Goal: Task Accomplishment & Management: Manage account settings

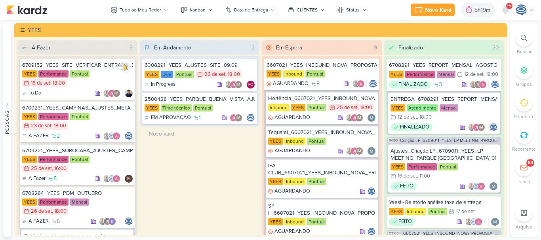
scroll to position [0, 0]
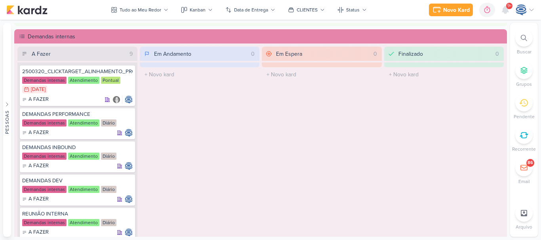
scroll to position [499, 0]
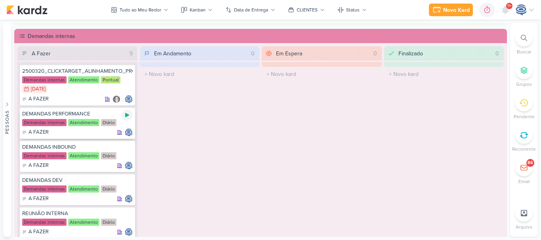
click at [124, 114] on icon at bounding box center [127, 115] width 6 height 6
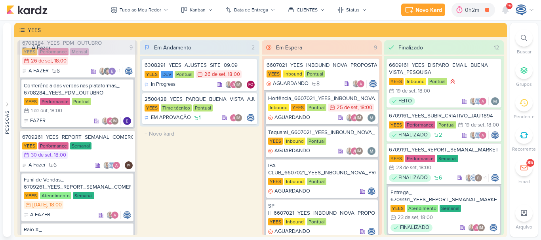
scroll to position [155, 0]
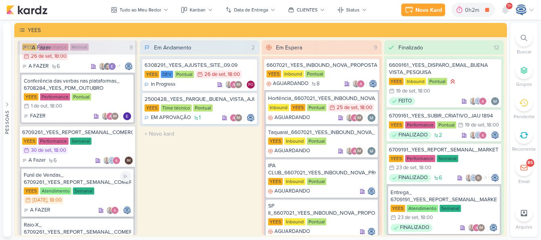
click at [112, 193] on div "YEES Atendimento Semanal 29/9 29 de set , 18:00" at bounding box center [77, 196] width 107 height 17
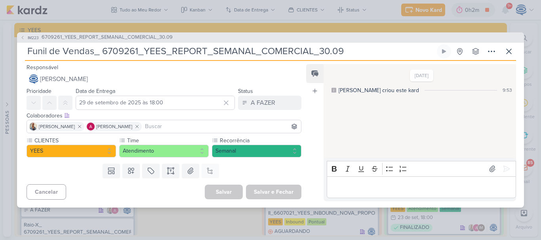
drag, startPoint x: 28, startPoint y: 52, endPoint x: 368, endPoint y: 42, distance: 340.8
click at [368, 42] on div "IM223 6709261_YEES_REPORT_SEMANAL_COMERCIAL_30.09 Funil de Vendas_ 6709261_YEES…" at bounding box center [270, 119] width 507 height 175
click at [254, 103] on div "A FAZER" at bounding box center [263, 103] width 25 height 10
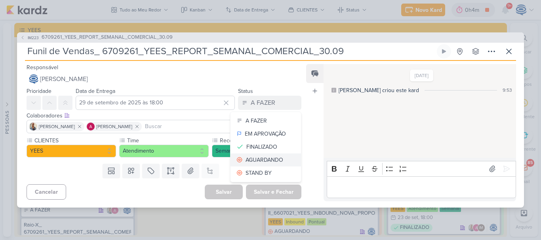
click at [272, 163] on div "AGUARDANDO" at bounding box center [265, 160] width 38 height 8
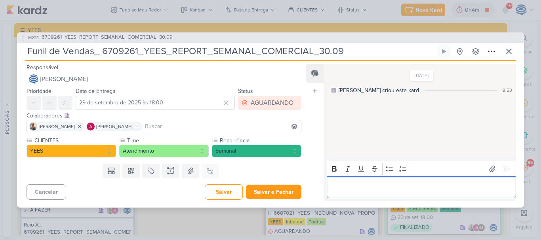
click at [392, 189] on p "Editor editing area: main" at bounding box center [421, 188] width 181 height 10
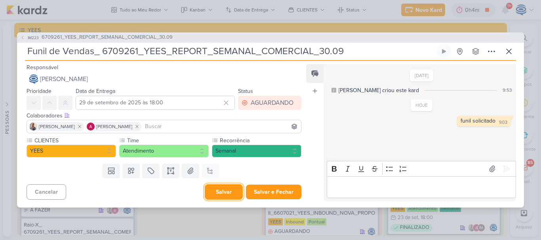
click at [205, 192] on button "Salvar" at bounding box center [224, 192] width 38 height 15
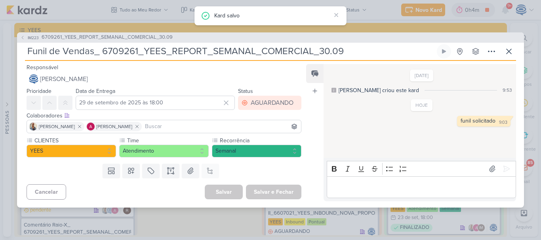
click at [205, 192] on div "Salvar Salvar e Fechar Ctrl + Enter" at bounding box center [253, 192] width 97 height 15
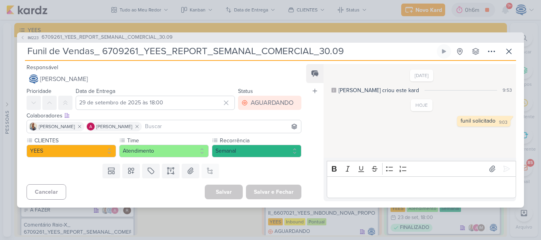
drag, startPoint x: 205, startPoint y: 192, endPoint x: 187, endPoint y: 187, distance: 19.0
click at [187, 187] on div "Cancelar Salvar Salvar e Fechar Ctrl + Enter" at bounding box center [161, 191] width 288 height 20
click at [508, 56] on icon at bounding box center [509, 52] width 10 height 10
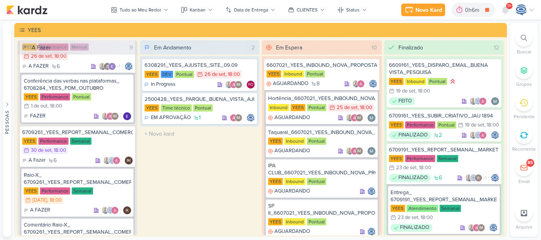
click at [524, 38] on icon at bounding box center [524, 38] width 6 height 6
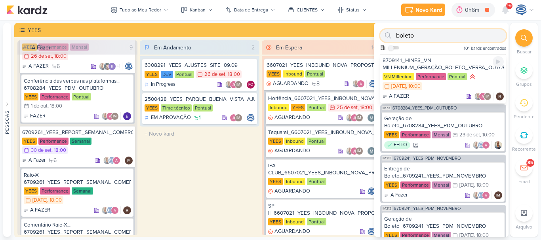
type input "boleto"
click at [435, 91] on div "VN Millenium Performance Pontual 29/9 29 de set , 10:00" at bounding box center [443, 82] width 121 height 18
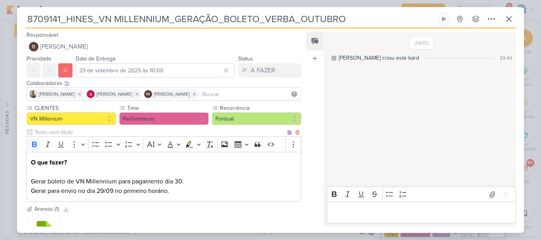
scroll to position [65, 0]
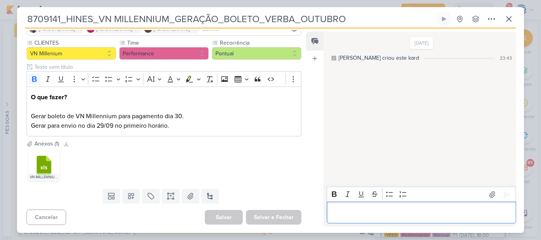
click at [364, 216] on p "Editor editing area: main" at bounding box center [421, 213] width 181 height 10
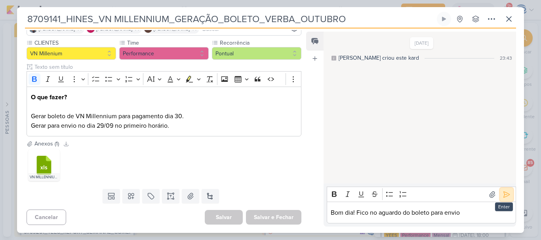
click at [503, 193] on icon at bounding box center [507, 195] width 8 height 8
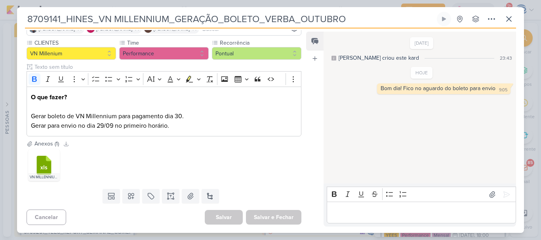
scroll to position [0, 0]
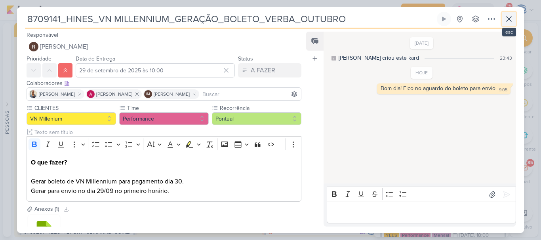
click at [508, 13] on button at bounding box center [509, 19] width 14 height 14
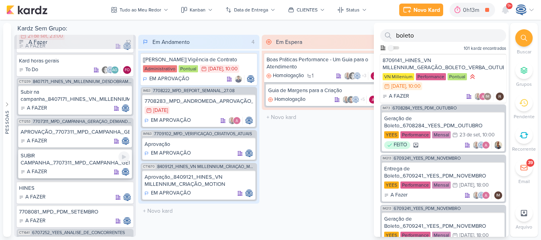
scroll to position [297, 0]
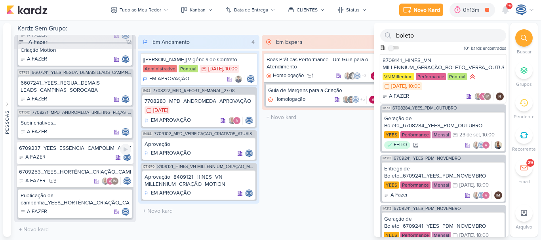
click at [82, 148] on div "6709237_YEES_ESSENCIA_CAMPOLIM_ALTERAÇÃO_DASHBOARD" at bounding box center [75, 148] width 112 height 7
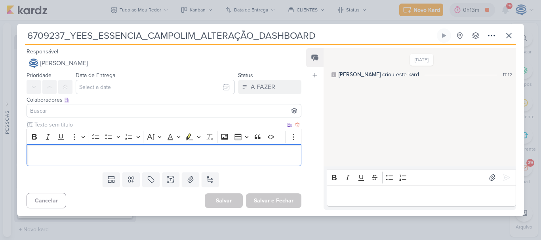
click at [139, 159] on p "Editor editing area: main" at bounding box center [164, 155] width 266 height 10
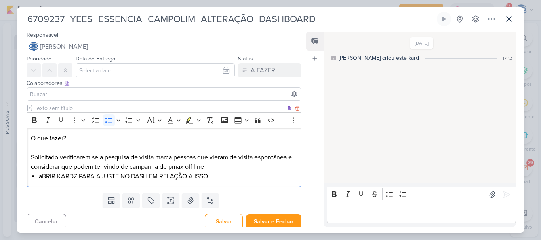
click at [30, 141] on div "O que fazer? Solicitado verificarem se a pesquisa de visita marca pessoas que v…" at bounding box center [164, 158] width 275 height 60
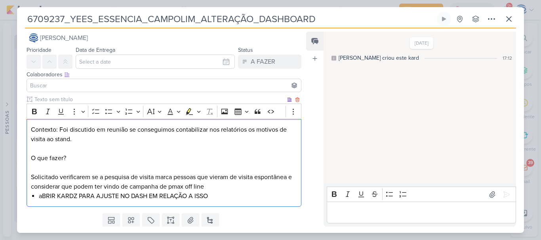
scroll to position [9, 0]
click at [80, 162] on p "⁠⁠⁠⁠⁠⁠⁠Contexto: Foi discutido em reunião se conseguimos contabilizar nos relat…" at bounding box center [164, 158] width 266 height 67
click at [145, 135] on p "Contexto: Foi discutido em reunião se conseguimos contabilizar nos relatórios o…" at bounding box center [164, 158] width 266 height 67
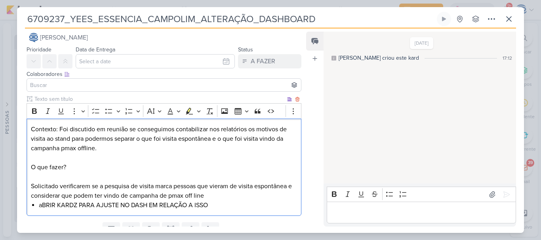
click at [58, 187] on span "Solicitado verificarem se a pesquisa de visita marca pessoas que vieram de visi…" at bounding box center [161, 191] width 261 height 17
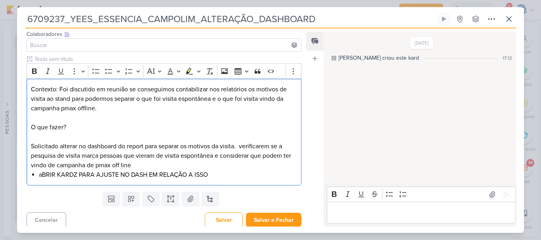
scroll to position [52, 0]
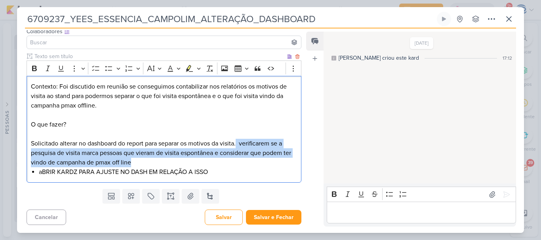
drag, startPoint x: 239, startPoint y: 146, endPoint x: 243, endPoint y: 162, distance: 16.2
click at [243, 162] on p "Contexto: Foi discutido em reunião se conseguimos contabilizar nos relatórios o…" at bounding box center [164, 125] width 266 height 86
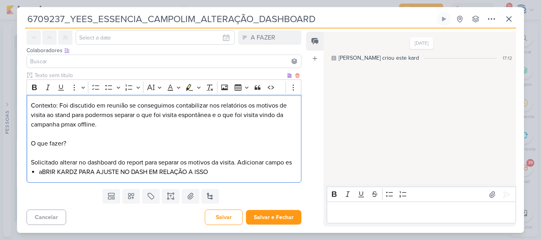
scroll to position [42, 0]
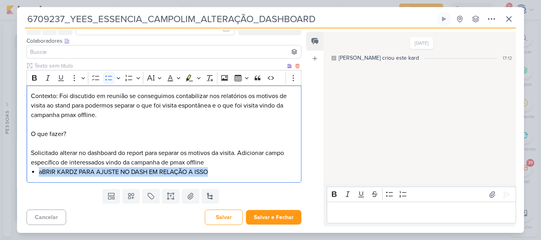
drag, startPoint x: 234, startPoint y: 178, endPoint x: 29, endPoint y: 172, distance: 205.6
click at [29, 172] on div "Contexto: Foi discutido em reunião se conseguimos contabilizar nos relatórios o…" at bounding box center [164, 135] width 275 height 98
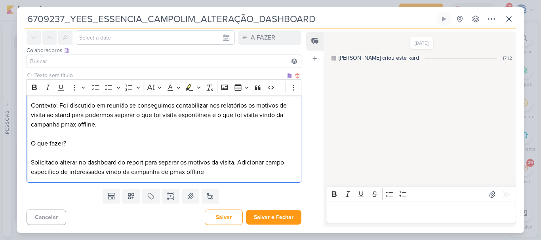
scroll to position [33, 0]
drag, startPoint x: 72, startPoint y: 145, endPoint x: 8, endPoint y: 138, distance: 64.5
click at [8, 138] on div "6709237_YEES_ESSENCIA_CAMPOLIM_ALTERAÇÃO_DASHBOARD" at bounding box center [270, 120] width 541 height 240
click at [34, 85] on icon "Editor toolbar" at bounding box center [34, 88] width 5 height 6
click at [108, 151] on p "Contexto: Foi discutido em reunião se conseguimos contabilizar nos relatórios o…" at bounding box center [164, 139] width 266 height 76
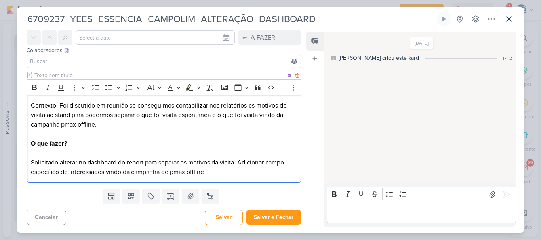
click at [209, 172] on p "Contexto: Foi discutido em reunião se conseguimos contabilizar nos relatórios o…" at bounding box center [164, 139] width 266 height 76
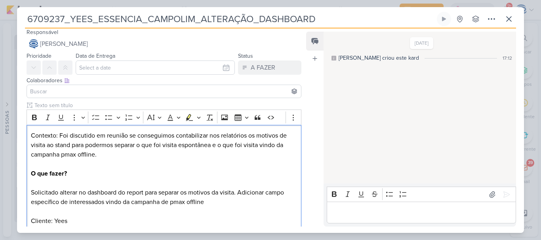
scroll to position [0, 0]
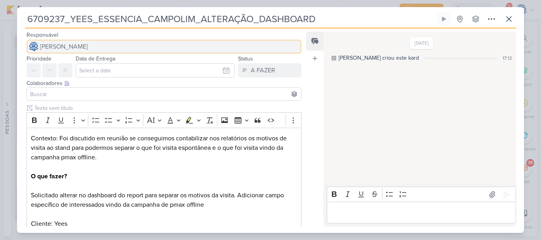
click at [148, 42] on button "[PERSON_NAME]" at bounding box center [164, 47] width 275 height 14
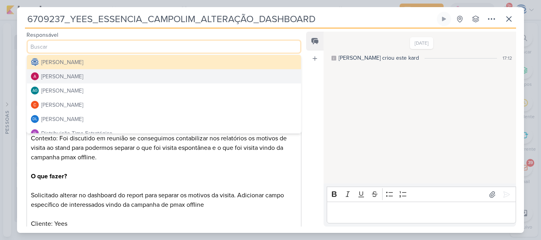
click at [116, 76] on button "[PERSON_NAME]" at bounding box center [164, 76] width 274 height 14
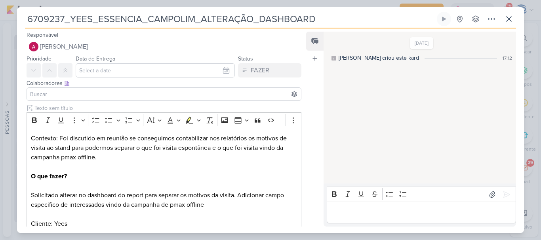
click at [120, 92] on input at bounding box center [164, 95] width 271 height 10
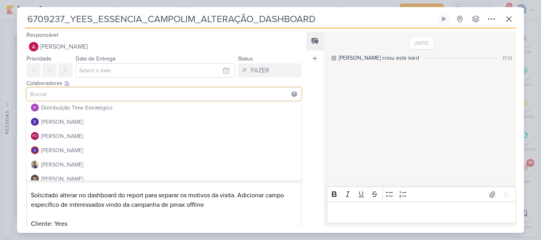
scroll to position [73, 0]
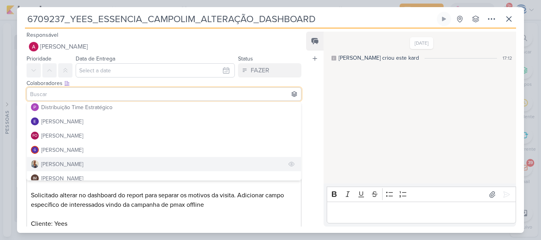
click at [93, 166] on button "[PERSON_NAME]" at bounding box center [164, 164] width 274 height 14
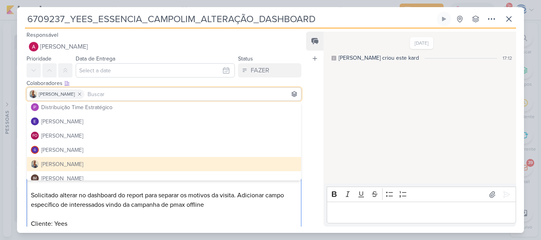
click at [118, 191] on p "Contexto: Foi discutido em reunião se conseguimos contabilizar nos relatórios o…" at bounding box center [164, 186] width 266 height 105
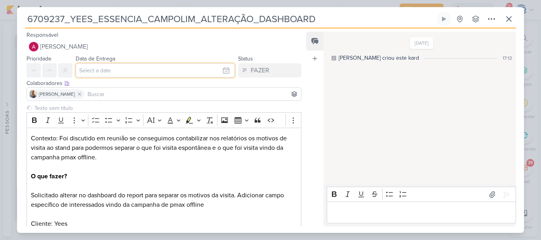
click at [125, 73] on input "text" at bounding box center [155, 70] width 159 height 14
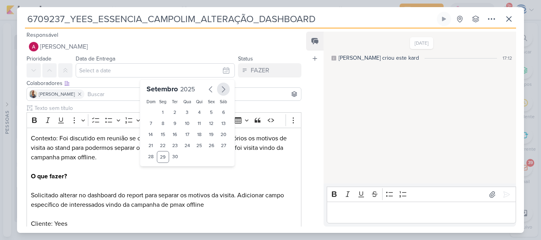
click at [221, 87] on icon "button" at bounding box center [224, 90] width 10 height 10
click at [181, 112] on div "1" at bounding box center [187, 112] width 12 height 11
type input "1 de outubro de 2025 às 23:59"
click at [160, 173] on select "00 01 02 03 04 05 06 07 08 09 10 11 12 13 14 15 16 17 18 19 20 21 22 23" at bounding box center [163, 171] width 11 height 10
select select "18"
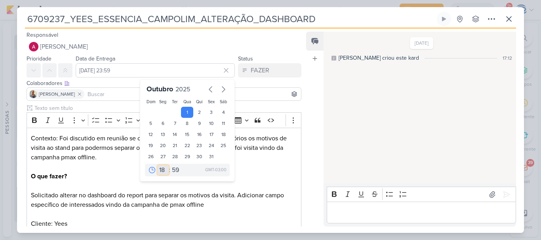
click at [158, 166] on select "00 01 02 03 04 05 06 07 08 09 10 11 12 13 14 15 16 17 18 19 20 21 22 23" at bounding box center [163, 171] width 11 height 10
type input "1 de outubro de 2025 às 18:59"
click at [175, 170] on select "00 05 10 15 20 25 30 35 40 45 50 55 59" at bounding box center [175, 171] width 11 height 10
select select "0"
click at [170, 166] on select "00 05 10 15 20 25 30 35 40 45 50 55 59" at bounding box center [175, 171] width 11 height 10
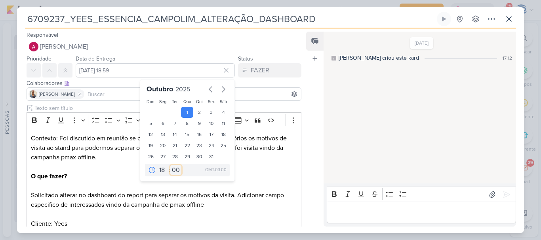
type input "1 de outubro de 2025 às 18:00"
click at [232, 201] on p "Contexto: Foi discutido em reunião se conseguimos contabilizar nos relatórios o…" at bounding box center [164, 186] width 266 height 105
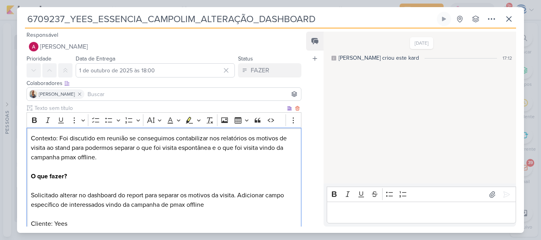
scroll to position [61, 0]
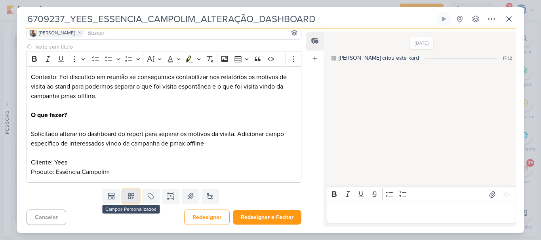
click at [130, 195] on icon at bounding box center [131, 196] width 8 height 8
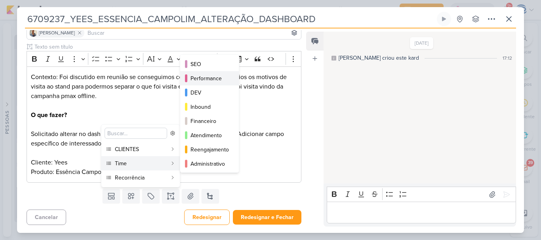
click at [215, 73] on button "Performance" at bounding box center [209, 78] width 59 height 14
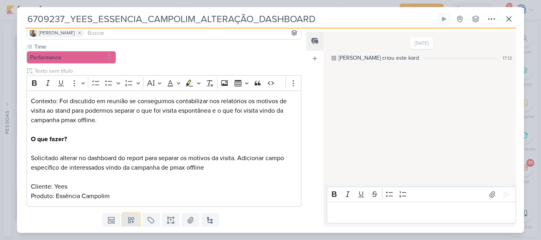
click at [128, 221] on icon at bounding box center [131, 221] width 6 height 6
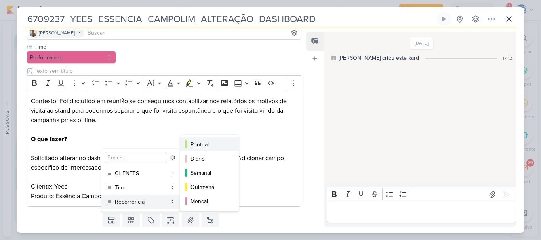
click at [199, 143] on div "Pontual" at bounding box center [209, 145] width 39 height 8
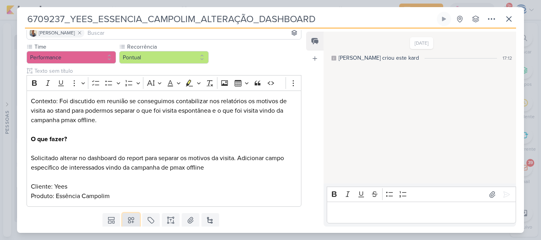
drag, startPoint x: 126, startPoint y: 224, endPoint x: 131, endPoint y: 221, distance: 5.3
click at [131, 221] on icon at bounding box center [131, 221] width 8 height 8
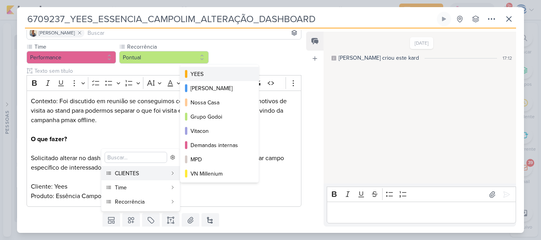
click at [211, 71] on div "YEES" at bounding box center [219, 74] width 59 height 8
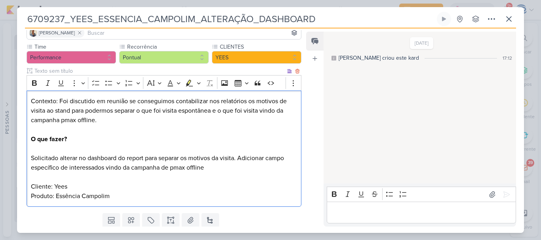
click at [191, 179] on p "Contexto: Foi discutido em reunião se conseguimos contabilizar nos relatórios o…" at bounding box center [164, 149] width 266 height 105
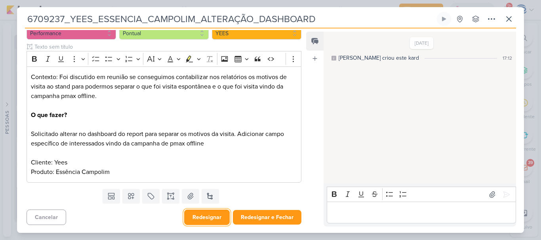
click at [201, 220] on button "Redesignar" at bounding box center [207, 217] width 46 height 15
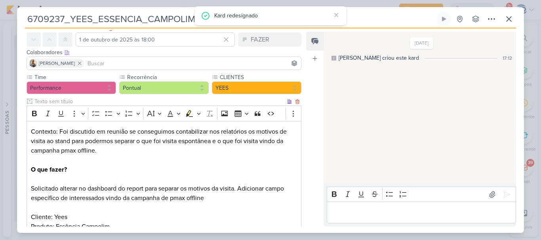
scroll to position [0, 0]
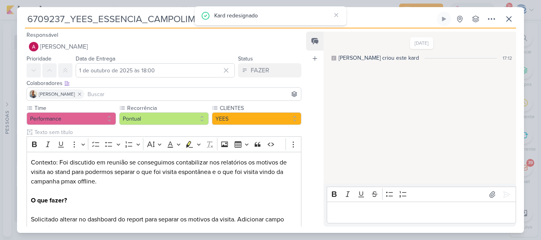
click at [208, 99] on input at bounding box center [192, 95] width 213 height 10
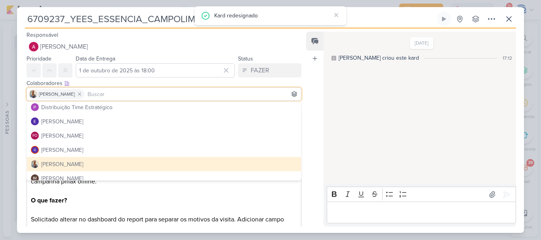
scroll to position [273, 0]
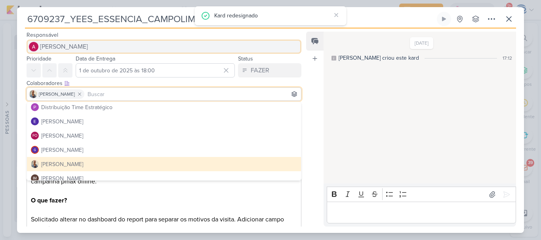
click at [146, 46] on button "[PERSON_NAME]" at bounding box center [164, 47] width 275 height 14
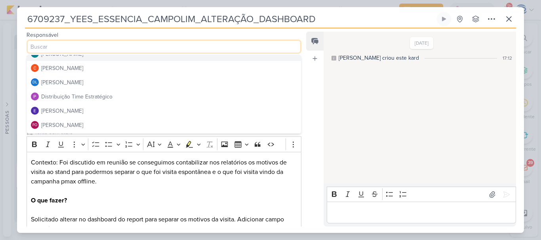
scroll to position [42, 0]
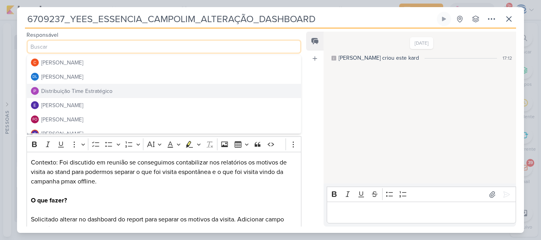
click at [104, 91] on div "Distribuição Time Estratégico" at bounding box center [76, 91] width 71 height 8
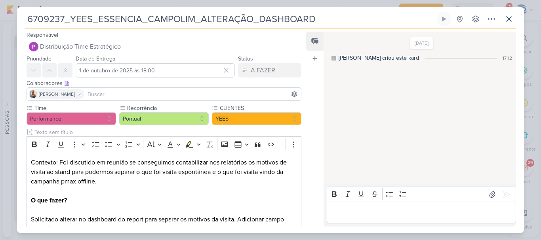
click at [113, 93] on input at bounding box center [192, 95] width 213 height 10
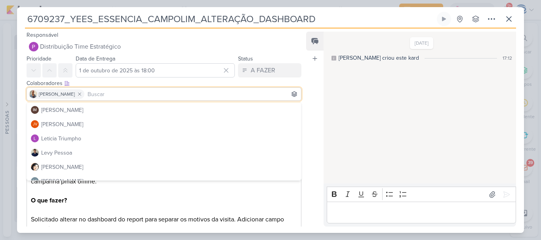
scroll to position [142, 0]
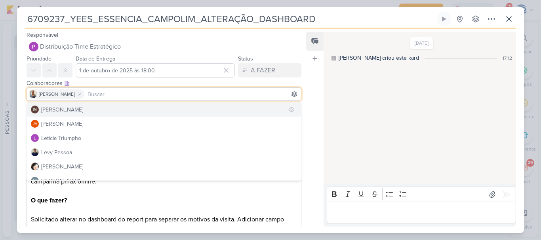
click at [83, 109] on div "[PERSON_NAME]" at bounding box center [62, 110] width 42 height 8
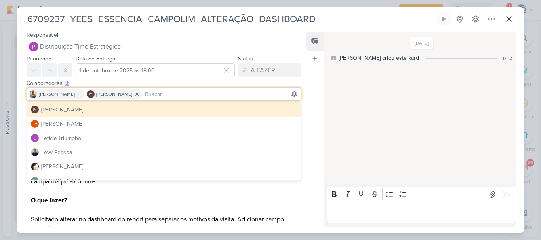
scroll to position [0, 0]
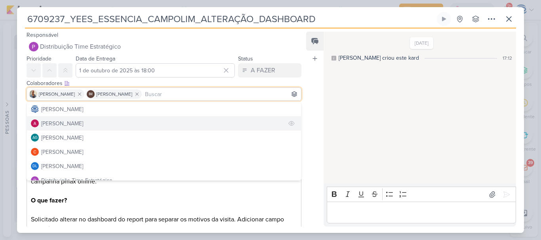
click at [82, 127] on div "[PERSON_NAME]" at bounding box center [62, 124] width 42 height 8
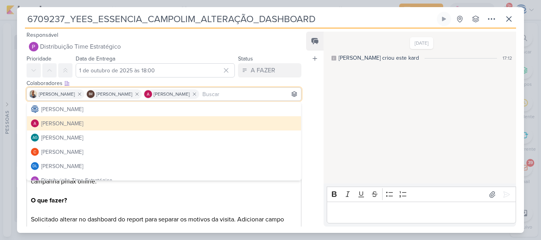
click at [168, 80] on div "Colaboradores Este kard pode ser visível a usuários da sua organização Este kar…" at bounding box center [164, 83] width 275 height 8
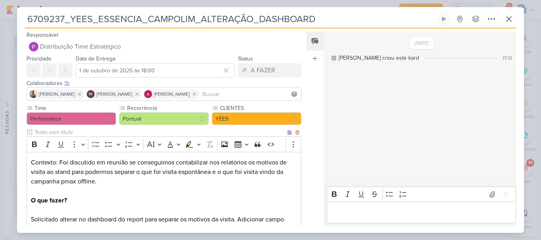
scroll to position [86, 0]
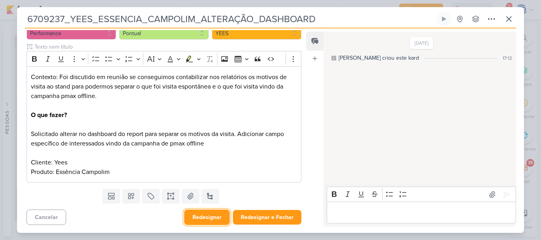
click at [213, 220] on button "Redesignar" at bounding box center [207, 217] width 46 height 15
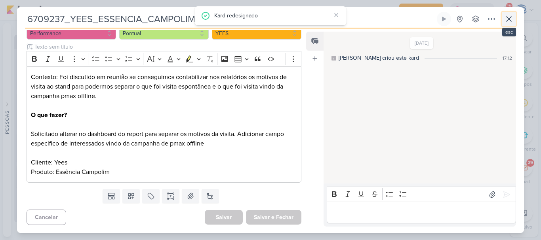
click at [510, 21] on icon at bounding box center [509, 19] width 10 height 10
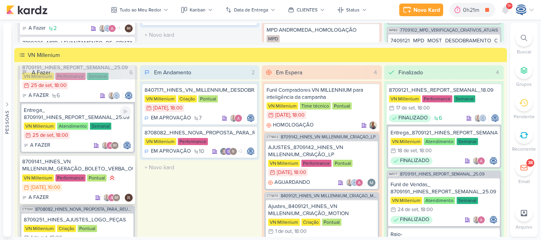
scroll to position [73, 0]
click at [95, 160] on div "8709141_HINES_VN MILLENNIUM_GERAÇÃO_BOLETO_VERBA_OUTUBRO" at bounding box center [77, 165] width 110 height 14
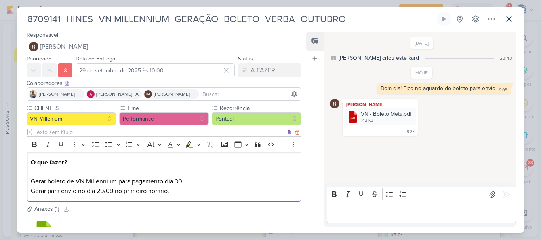
click at [176, 191] on p "O que fazer? Gerar boleto de VN Millennium para pagamento dia 30. Gerar para en…" at bounding box center [164, 177] width 266 height 38
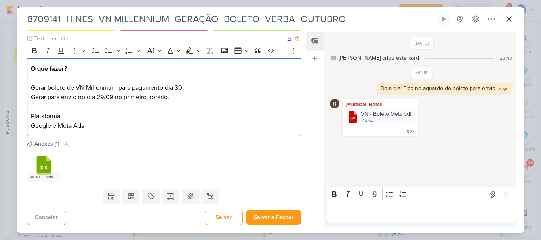
scroll to position [94, 0]
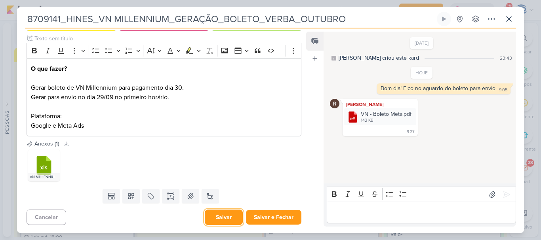
click at [225, 221] on button "Salvar" at bounding box center [224, 217] width 38 height 15
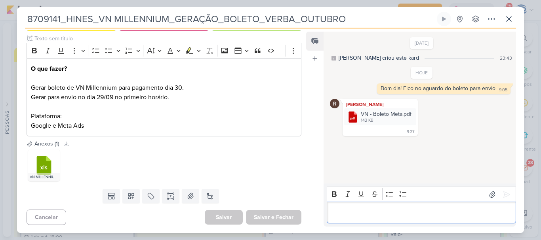
click at [377, 215] on p "Editor editing area: main" at bounding box center [421, 213] width 181 height 10
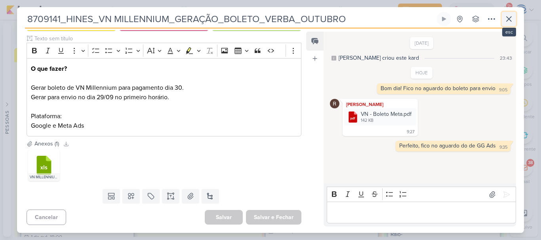
click at [507, 21] on icon at bounding box center [509, 19] width 5 height 5
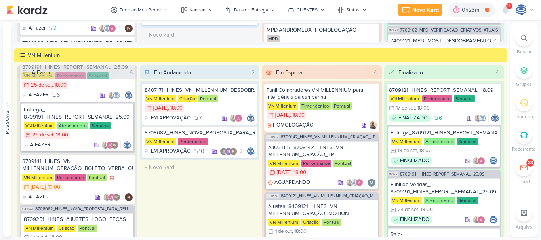
click at [526, 43] on div at bounding box center [523, 37] width 17 height 17
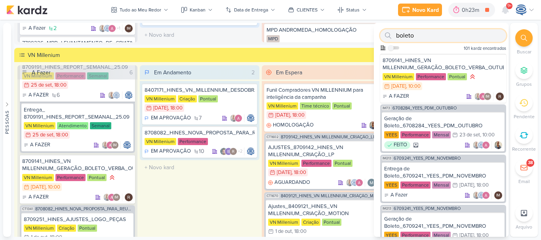
paste input "6709235_YEES_TATUAPÉ_GOOGLE_ADS_PALAVRAS CHAVE_LOCALIZAÇÃO"
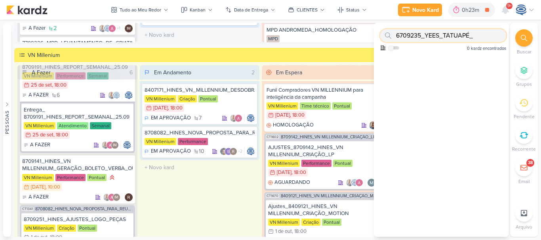
scroll to position [0, 0]
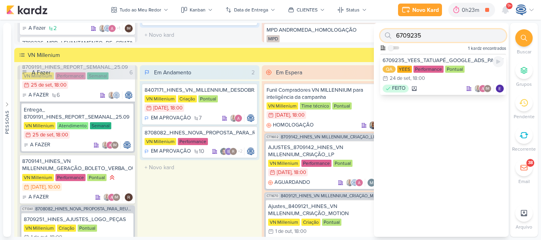
type input "6709235"
click at [444, 61] on div "6709235_YEES_TATUAPÉ_GOOGLE_ADS_PALAVRAS_CHAVE_LOCALIZAÇÃO" at bounding box center [443, 60] width 121 height 7
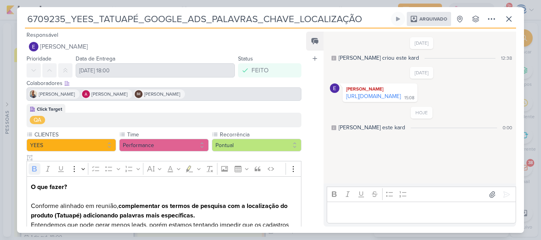
click at [370, 78] on div "24/9/25 Eduardo Quaresma https://docs.google.com/spreadsheets/d/11RHCcYioGybaaS…" at bounding box center [422, 84] width 184 height 35
click at [509, 21] on icon at bounding box center [509, 19] width 10 height 10
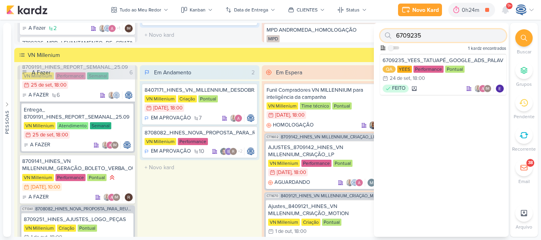
click at [466, 30] on input "6709235" at bounding box center [443, 35] width 126 height 13
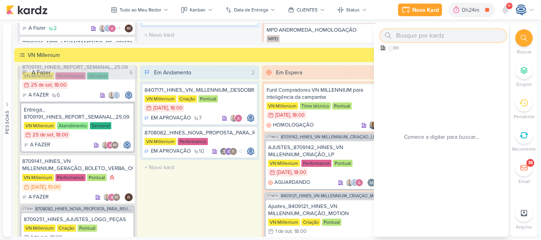
paste input "6709233_YEES_39SETE_AJUSTE_GOOGLE ADS_PALAVRAS CHAVE_LOCALIZAÇÃO"
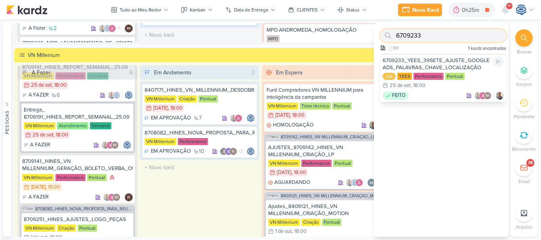
type input "6709233"
click at [464, 64] on div "6709233_YEES_39SETE_AJUSTE_GOOGLE ADS_PALAVRAS_CHAVE_LOCALIZAÇÃO" at bounding box center [443, 64] width 121 height 14
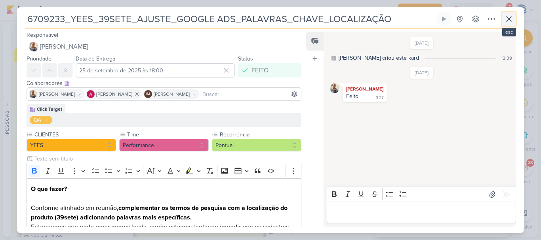
click at [510, 19] on icon at bounding box center [509, 19] width 10 height 10
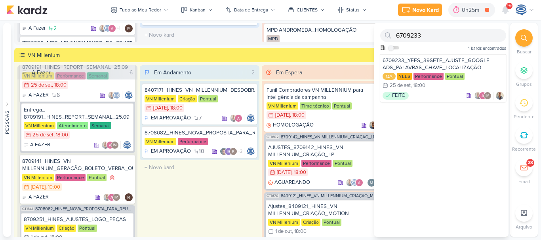
click at [519, 35] on div at bounding box center [523, 37] width 17 height 17
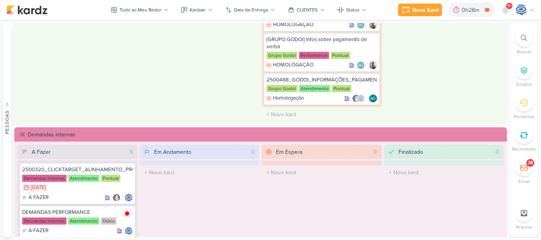
scroll to position [401, 0]
click at [507, 7] on span "9+" at bounding box center [509, 6] width 4 height 6
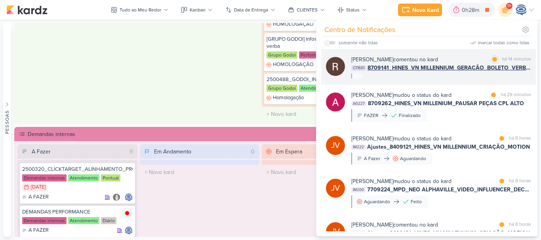
click at [389, 67] on span "8709141_HINES_VN MILLENNIUM_GERAÇÃO_BOLETO_VERBA_OUTUBRO" at bounding box center [450, 68] width 164 height 8
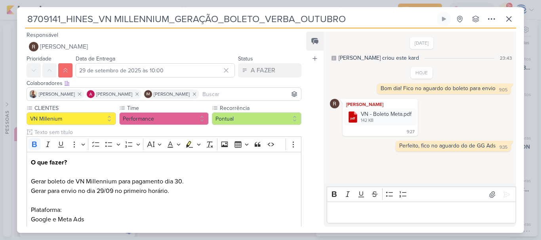
drag, startPoint x: 365, startPoint y: 19, endPoint x: 18, endPoint y: 15, distance: 346.5
click at [18, 15] on div "8709141_HINES_VN MILLENNIUM_GERAÇÃO_BOLETO_VERBA_OUTUBRO Criado por mim nenhum …" at bounding box center [270, 122] width 507 height 221
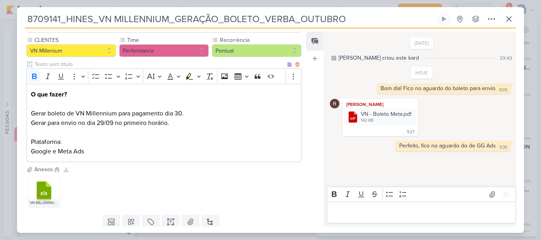
scroll to position [67, 0]
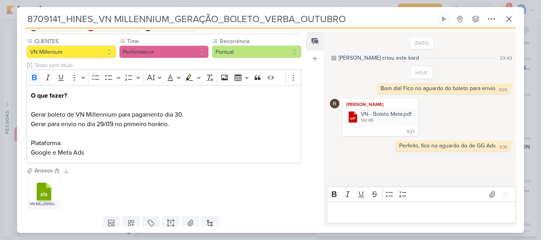
click at [191, 199] on div ".cls-7 {fill: #79ac00;} .cls-7, .cls-8, .cls-9 {fill-rule: evenodd;} .cls-8 {fi…" at bounding box center [164, 192] width 275 height 35
drag, startPoint x: 356, startPoint y: 17, endPoint x: 25, endPoint y: 21, distance: 331.5
click at [25, 21] on input "8709141_HINES_VN MILLENNIUM_GERAÇÃO_BOLETO_VERBA_OUTUBRO" at bounding box center [230, 19] width 410 height 14
click at [267, 192] on div ".cls-7 {fill: #79ac00;} .cls-7, .cls-8, .cls-9 {fill-rule: evenodd;} .cls-8 {fi…" at bounding box center [164, 192] width 275 height 35
click at [505, 17] on icon at bounding box center [509, 19] width 10 height 10
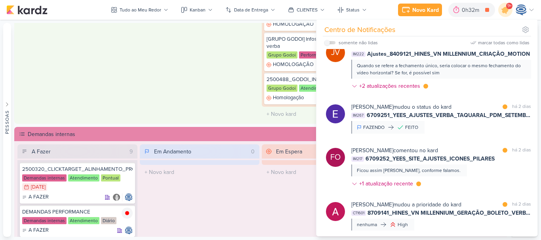
scroll to position [183, 0]
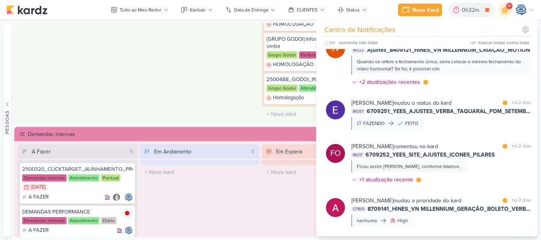
click at [466, 117] on div "Eduardo Quaresma mudou o status do kard marcar como lida há 2 dias IM267 670925…" at bounding box center [441, 114] width 180 height 31
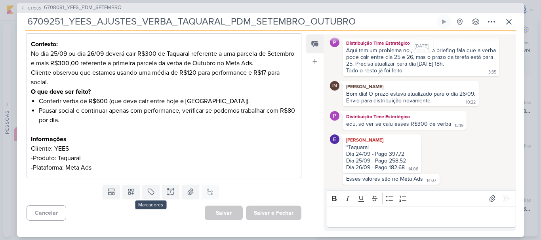
scroll to position [0, 0]
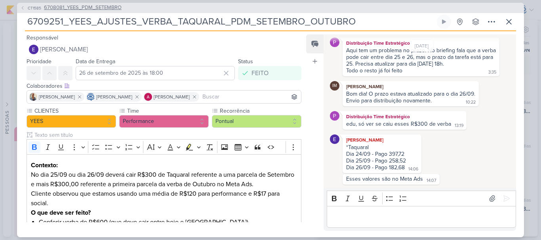
click at [101, 6] on span "6708081_YEES_PDM_SETEMBRO" at bounding box center [83, 8] width 78 height 8
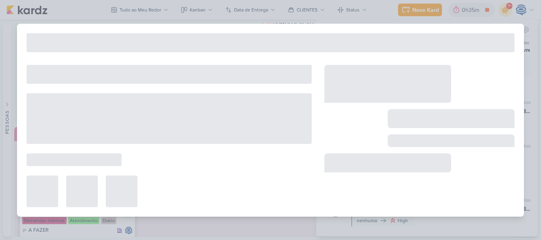
type input "6708081_YEES_PDM_SETEMBRO"
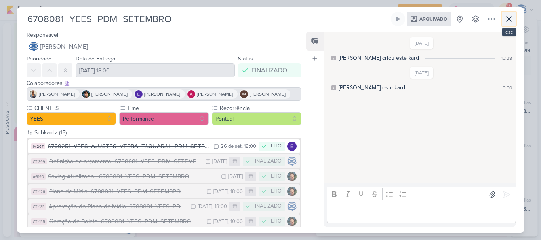
click at [512, 19] on icon at bounding box center [509, 19] width 10 height 10
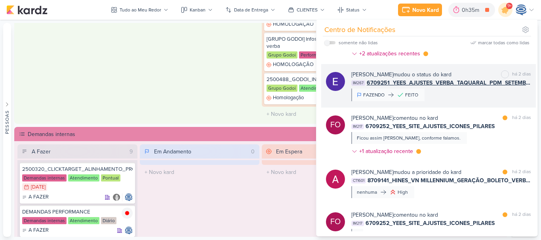
scroll to position [213, 0]
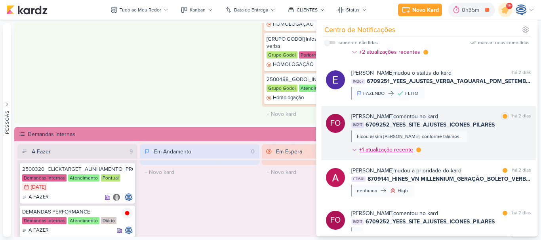
click at [390, 149] on div "+1 atualização recente" at bounding box center [386, 150] width 55 height 8
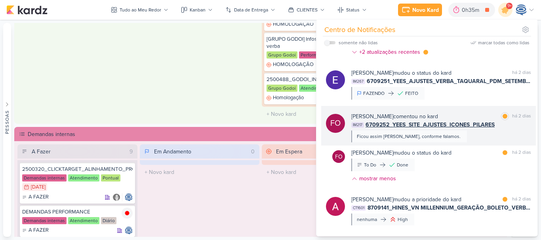
click at [402, 126] on span "6709252_YEES_SITE_AJUSTES_ICONES_PILARES" at bounding box center [430, 125] width 129 height 8
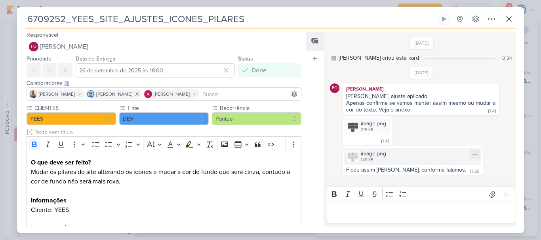
click at [371, 156] on div "image.png" at bounding box center [373, 154] width 25 height 8
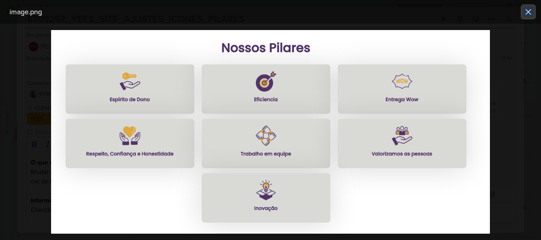
click at [527, 11] on icon at bounding box center [528, 12] width 5 height 5
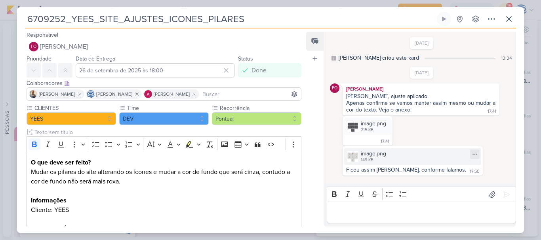
click at [472, 156] on icon at bounding box center [475, 154] width 6 height 6
click at [430, 183] on button "Baixar" at bounding box center [417, 180] width 64 height 11
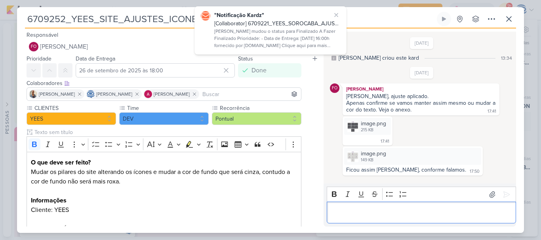
click at [401, 223] on div "Editor editing area: main" at bounding box center [421, 213] width 189 height 22
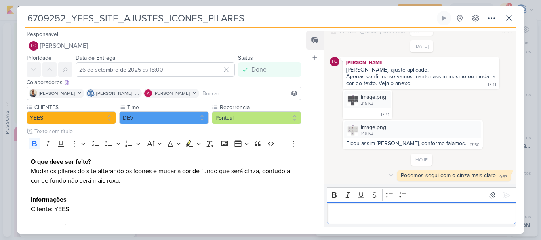
scroll to position [26, 0]
click at [507, 19] on icon at bounding box center [509, 18] width 10 height 10
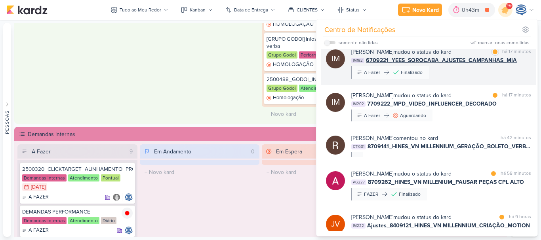
click at [465, 79] on div "Isabella Machado Guimarães mudou o status do kard marcar como lida há 17 minuto…" at bounding box center [441, 63] width 180 height 31
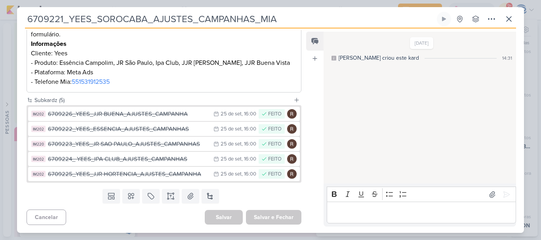
scroll to position [0, 0]
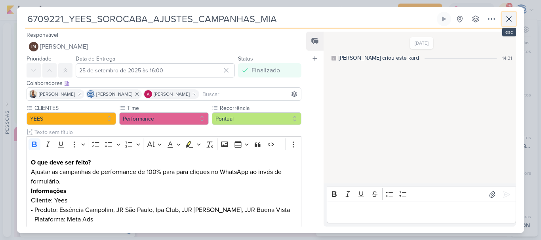
click at [510, 17] on icon at bounding box center [509, 19] width 5 height 5
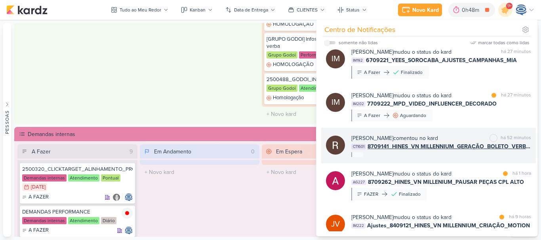
click at [458, 157] on div "Rafael Dornelles comentou no kard marcar como não lida há 52 minutos CT1601 870…" at bounding box center [441, 145] width 180 height 23
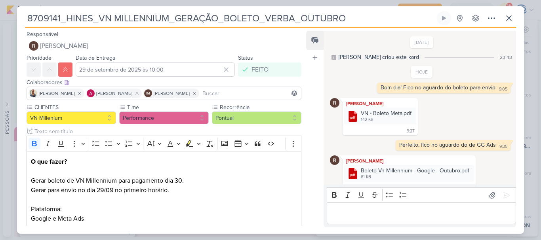
scroll to position [11, 0]
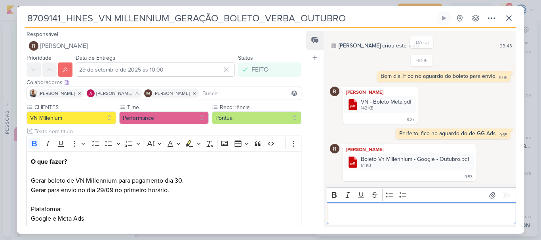
click at [374, 209] on p "Editor editing area: main" at bounding box center [421, 214] width 181 height 10
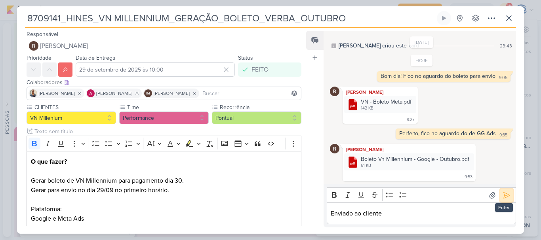
click at [503, 192] on icon at bounding box center [507, 196] width 8 height 8
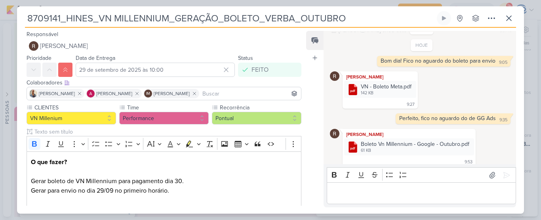
scroll to position [48, 0]
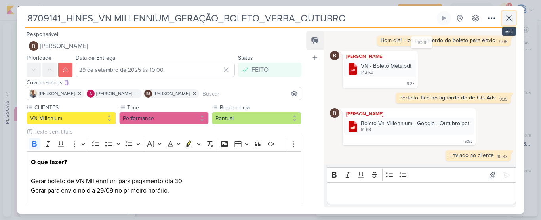
click at [511, 17] on icon at bounding box center [509, 18] width 5 height 5
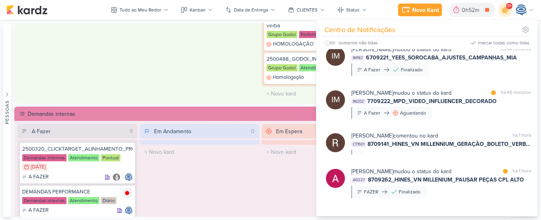
click at [532, 14] on div at bounding box center [525, 9] width 19 height 11
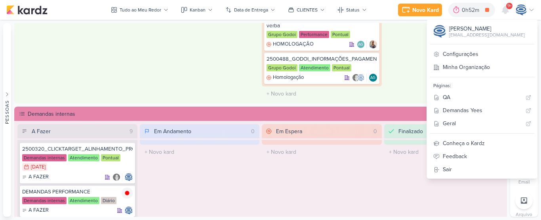
click at [529, 13] on icon at bounding box center [531, 10] width 6 height 6
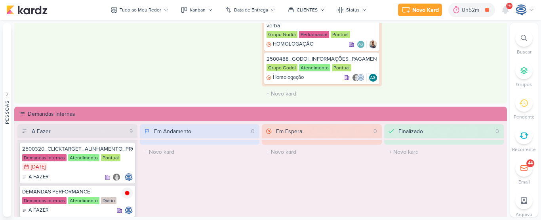
click at [524, 40] on icon at bounding box center [524, 38] width 6 height 6
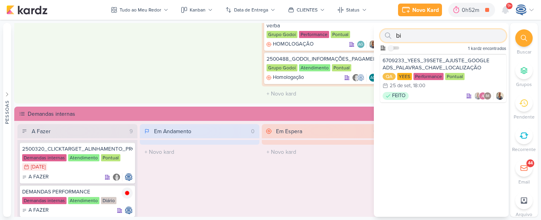
type input "b"
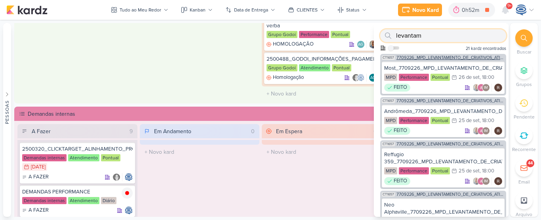
type input "levantam"
click at [446, 57] on span "7709226_MPD_LEVANTAMENTO_DE_CRIATIVOS_ATIVOS" at bounding box center [450, 57] width 108 height 4
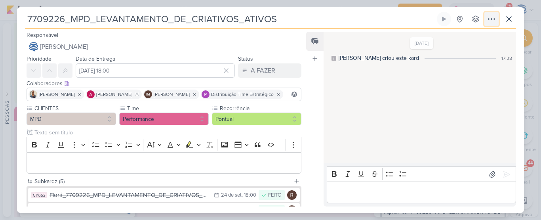
click at [491, 18] on icon at bounding box center [492, 19] width 10 height 10
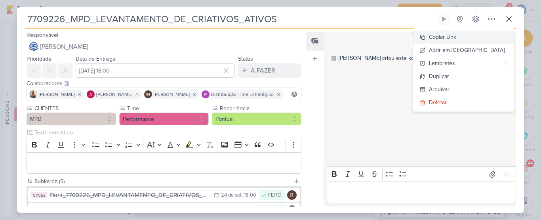
click at [456, 40] on div "Copiar Link" at bounding box center [442, 37] width 27 height 8
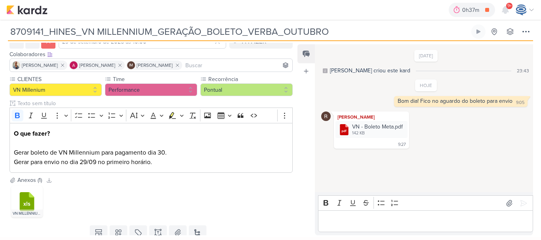
scroll to position [69, 0]
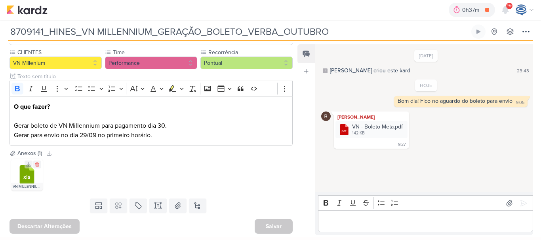
click at [28, 177] on icon at bounding box center [27, 175] width 15 height 19
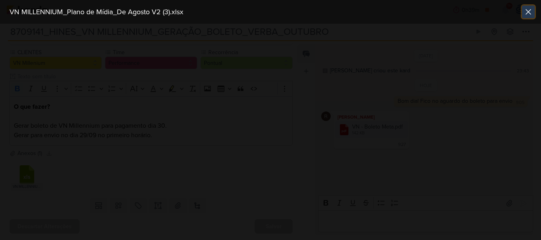
click at [525, 11] on icon at bounding box center [529, 12] width 10 height 10
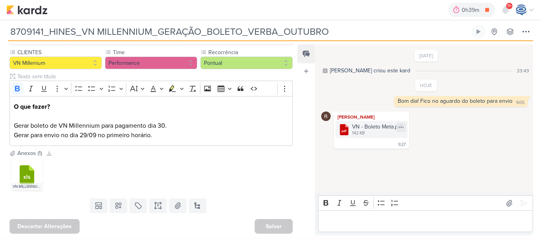
click at [373, 130] on div "VN - Boleto Meta.pdf" at bounding box center [377, 127] width 51 height 8
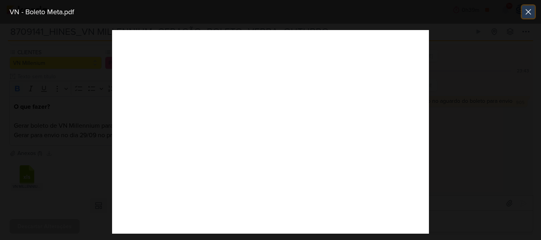
click at [528, 12] on icon at bounding box center [528, 12] width 5 height 5
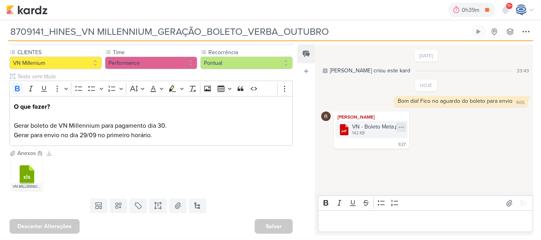
click at [402, 126] on icon at bounding box center [401, 127] width 6 height 6
click at [381, 156] on button "Baixar" at bounding box center [374, 153] width 64 height 11
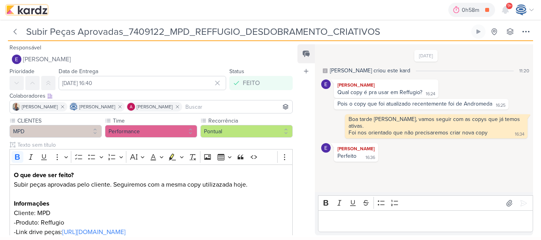
click at [23, 5] on img at bounding box center [26, 10] width 41 height 10
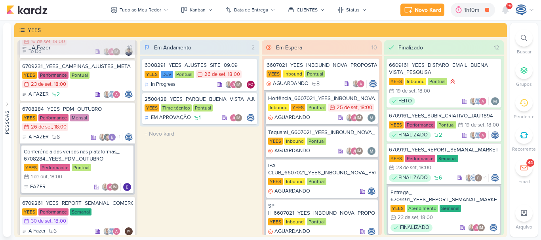
scroll to position [47, 0]
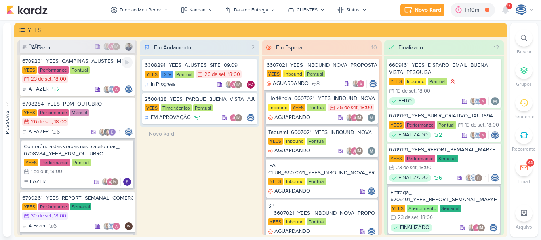
click at [88, 83] on div "YEES Performance Pontual 23/9 [DATE] 18:00" at bounding box center [77, 75] width 110 height 17
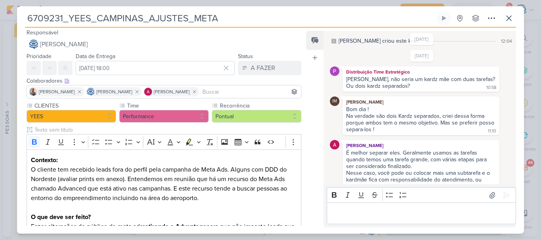
scroll to position [14, 0]
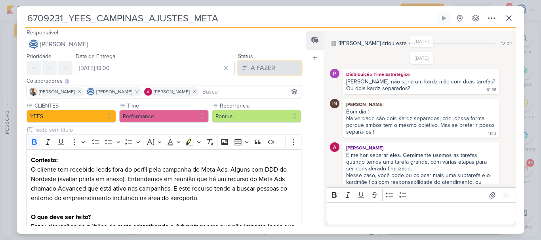
click at [257, 68] on div "A FAZER" at bounding box center [263, 68] width 25 height 10
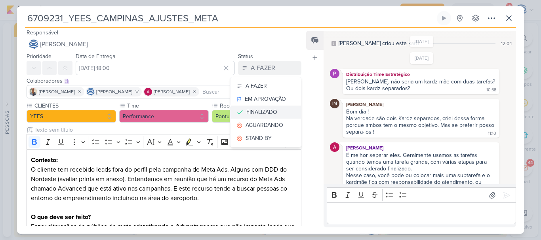
click at [264, 110] on div "FINALIZADO" at bounding box center [261, 112] width 31 height 8
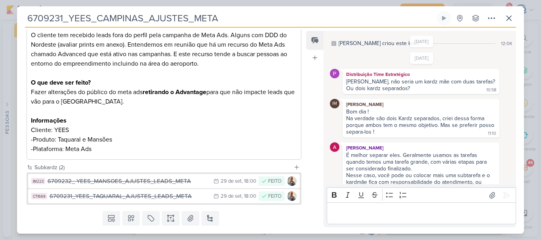
scroll to position [159, 0]
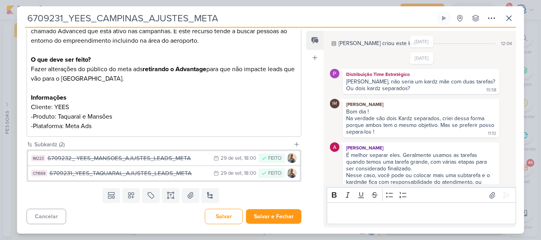
click at [377, 214] on p "Editor editing area: main" at bounding box center [421, 214] width 181 height 10
click at [223, 217] on button "Salvar" at bounding box center [224, 216] width 38 height 15
